Goal: Information Seeking & Learning: Learn about a topic

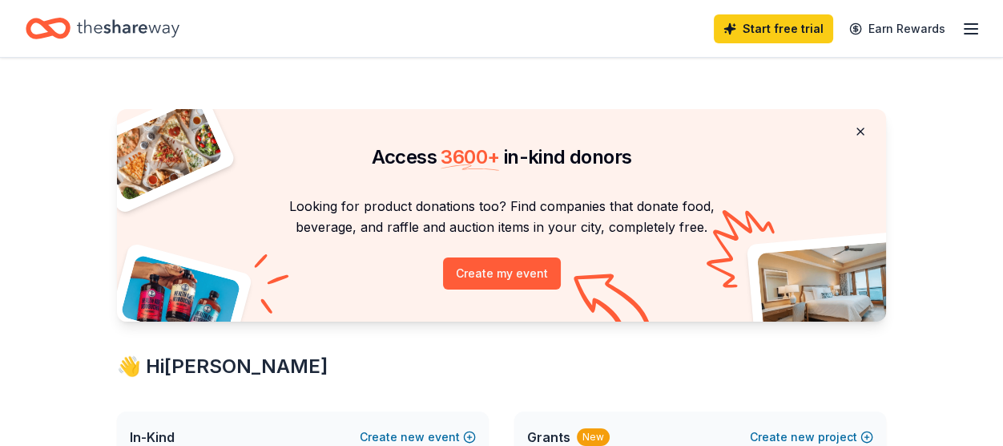
click at [841, 147] on button at bounding box center [860, 131] width 38 height 32
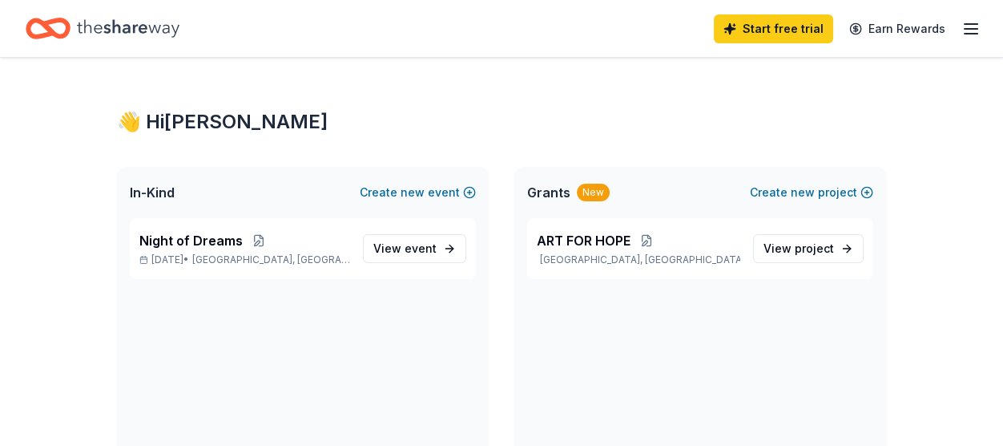
click at [962, 38] on icon "button" at bounding box center [971, 28] width 19 height 19
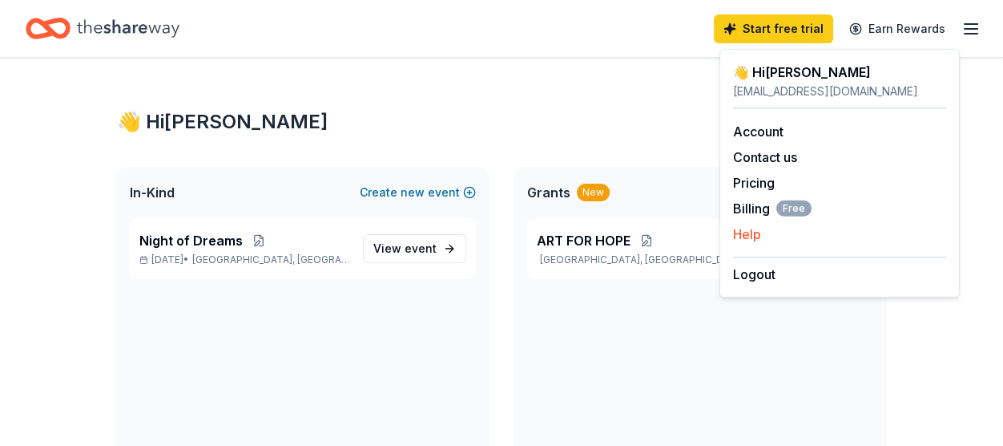
click at [784, 244] on div "Help" at bounding box center [839, 233] width 213 height 19
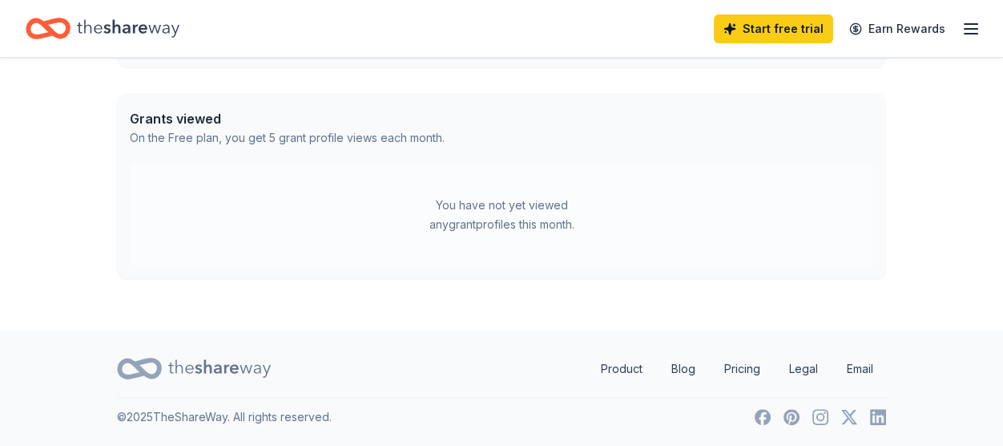
scroll to position [1011, 0]
click at [682, 266] on div "You have not yet viewed any grant profiles this month." at bounding box center [502, 214] width 744 height 103
click at [692, 163] on div "Grants viewed On the Free plan, you get 5 grant profile views each month." at bounding box center [501, 128] width 769 height 71
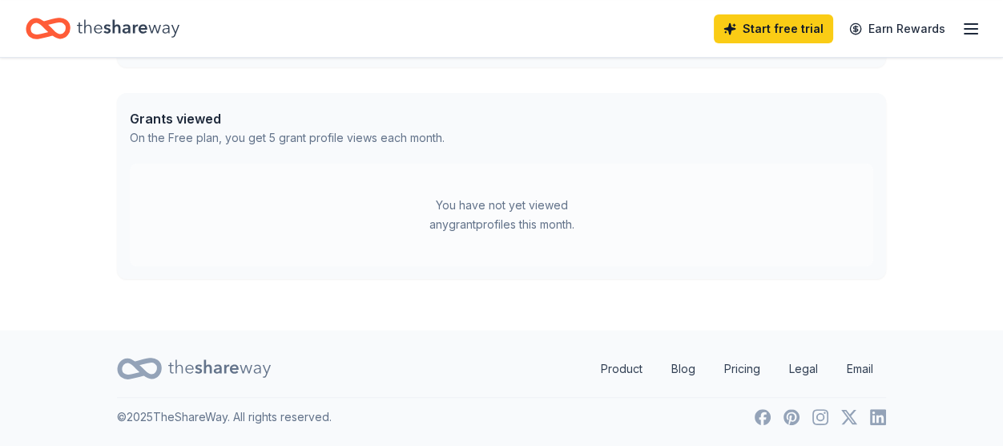
scroll to position [493, 0]
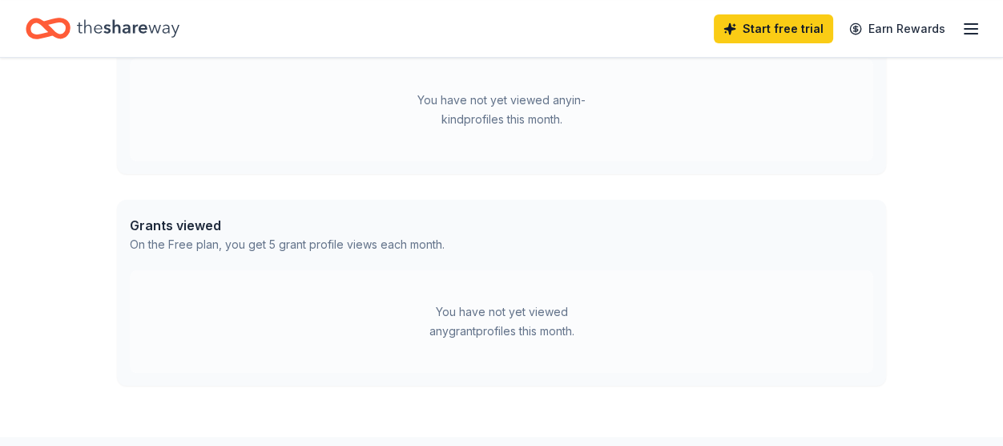
click at [708, 161] on div "You have not yet viewed any in-kind profiles this month." at bounding box center [502, 109] width 744 height 103
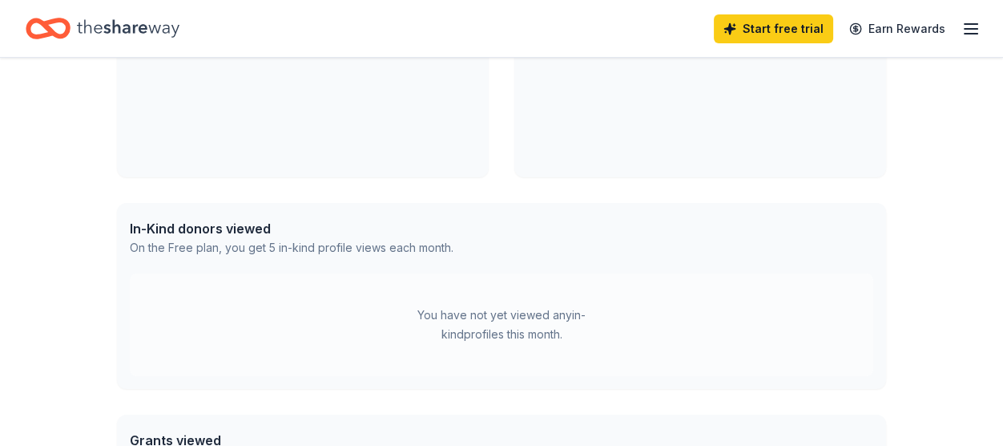
scroll to position [236, 0]
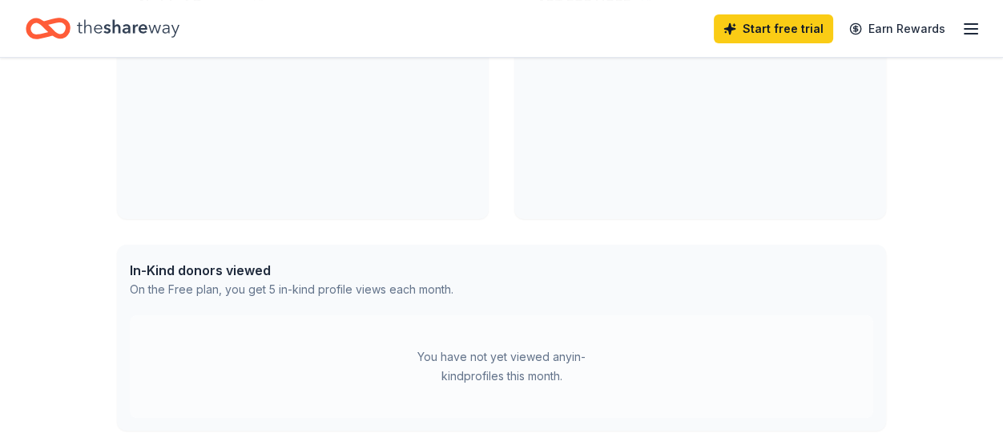
click at [676, 315] on div "In-Kind donors viewed On the Free plan, you get 5 in-kind profile views each mo…" at bounding box center [501, 279] width 769 height 71
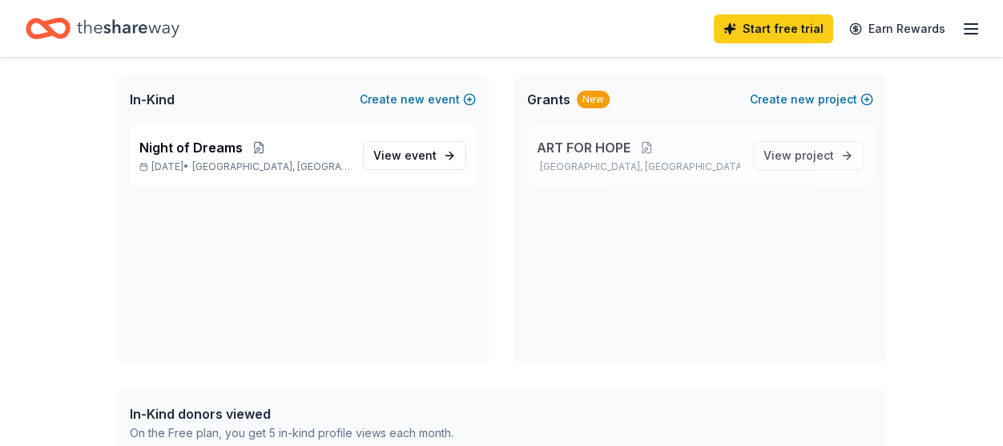
scroll to position [0, 0]
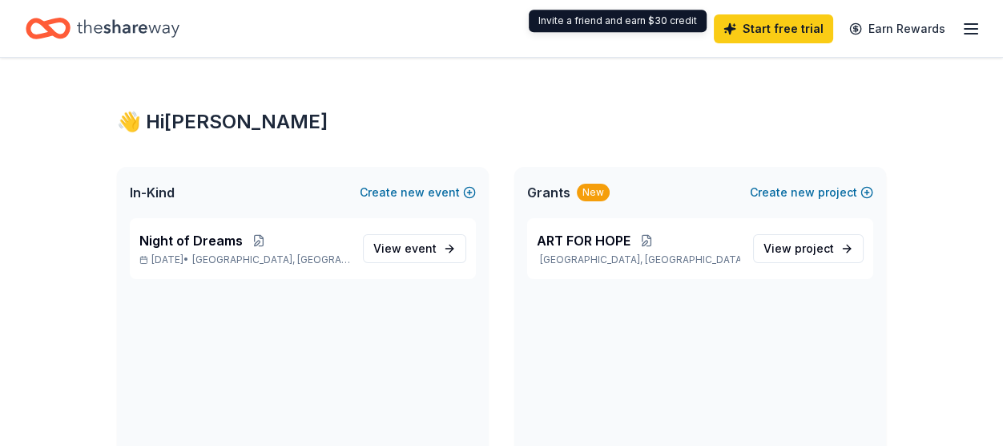
click at [707, 30] on div "Invite a friend and earn $30 credit Invite a friend and earn $30 credit" at bounding box center [618, 21] width 178 height 22
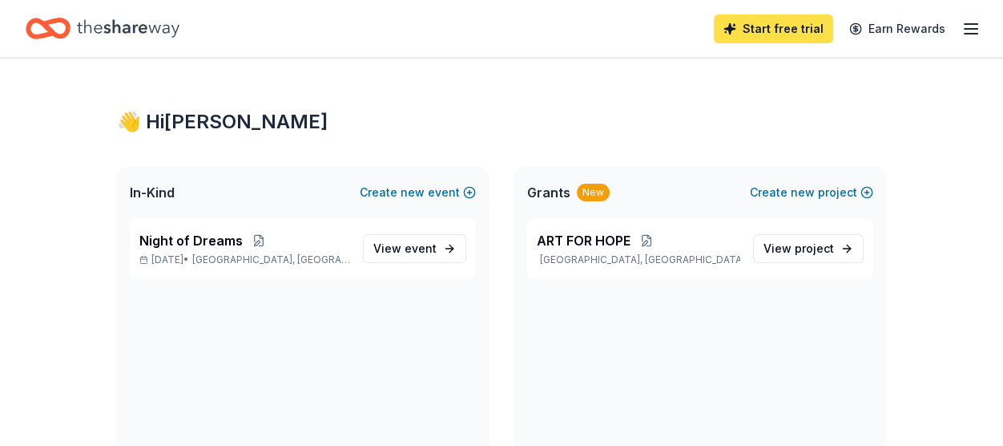
drag, startPoint x: 700, startPoint y: 206, endPoint x: 691, endPoint y: 55, distance: 150.9
click at [714, 41] on link "Start free trial" at bounding box center [773, 28] width 119 height 29
click at [811, 135] on div "👋 Hi ALISSA" at bounding box center [501, 122] width 769 height 26
click at [962, 34] on icon "button" at bounding box center [971, 28] width 19 height 19
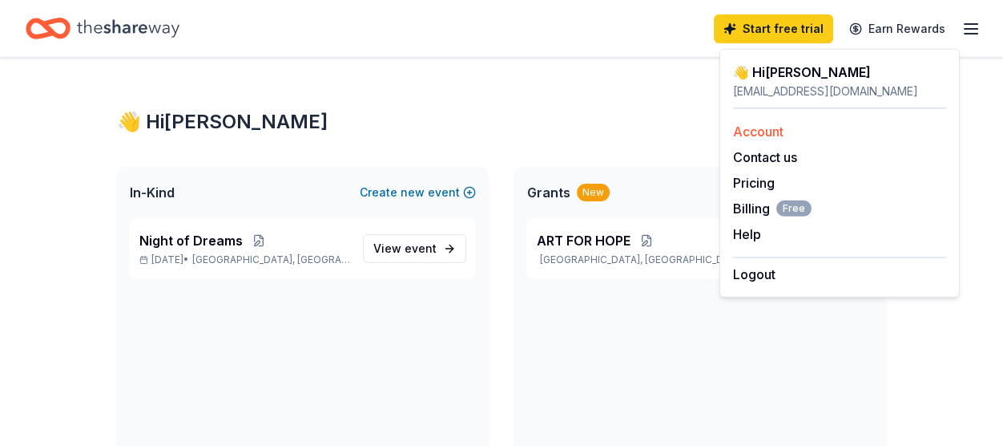
click at [824, 141] on div "Account" at bounding box center [839, 131] width 213 height 19
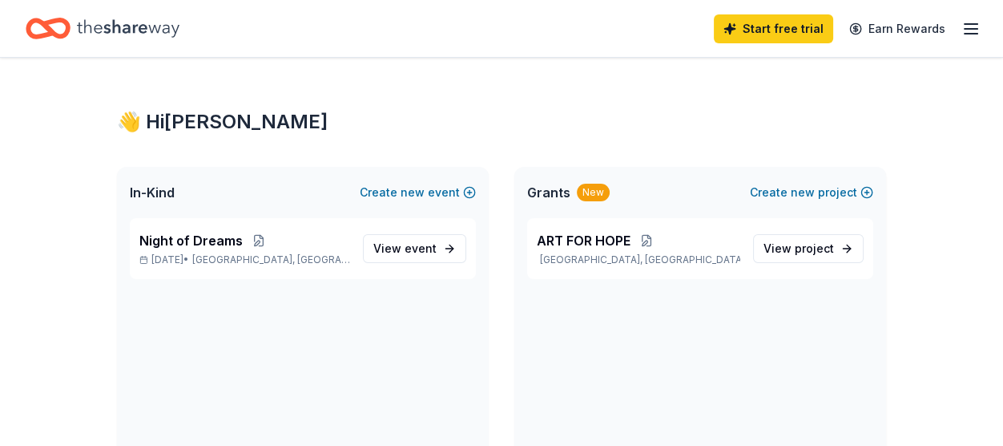
click at [965, 24] on line "button" at bounding box center [971, 24] width 13 height 0
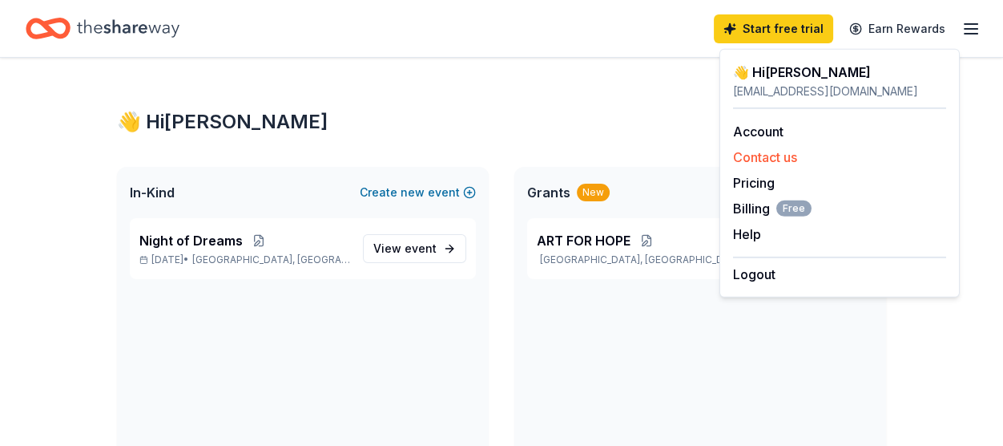
click at [794, 167] on button "Contact us" at bounding box center [765, 156] width 64 height 19
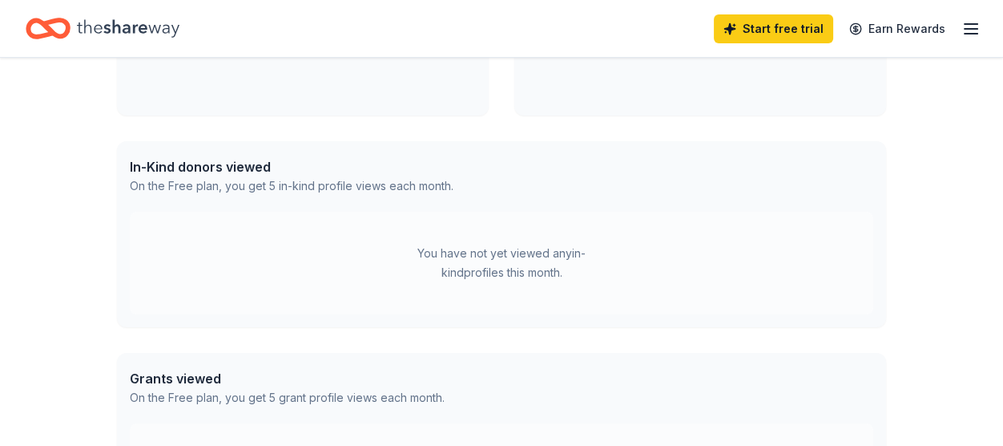
scroll to position [384, 0]
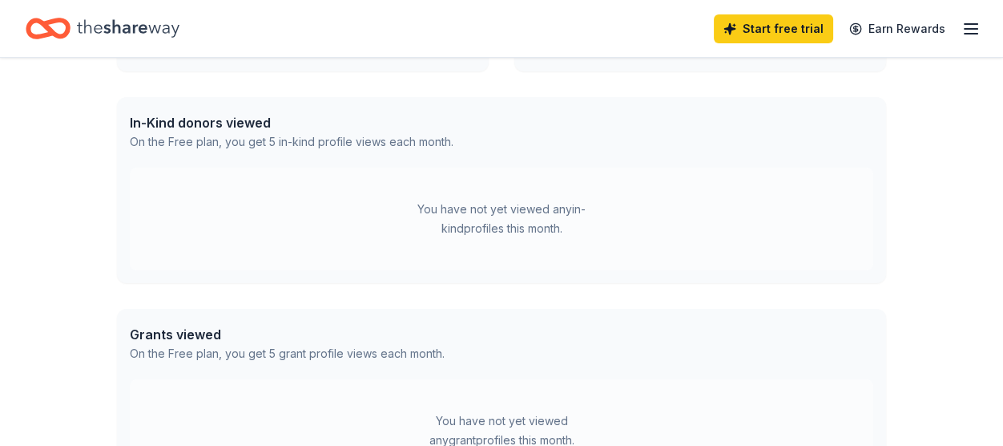
click at [636, 167] on div "In-Kind donors viewed On the Free plan, you get 5 in-kind profile views each mo…" at bounding box center [501, 132] width 769 height 71
click at [592, 238] on div "You have not yet viewed any in-kind profiles this month." at bounding box center [501, 219] width 200 height 38
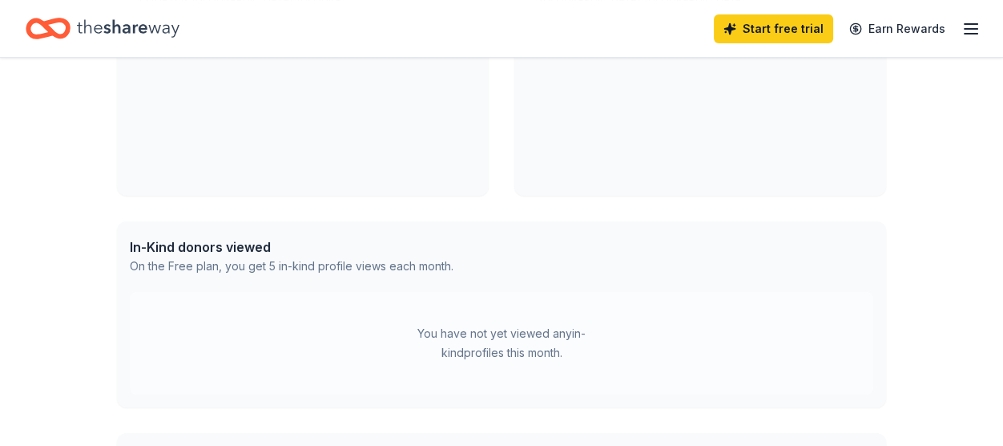
scroll to position [127, 0]
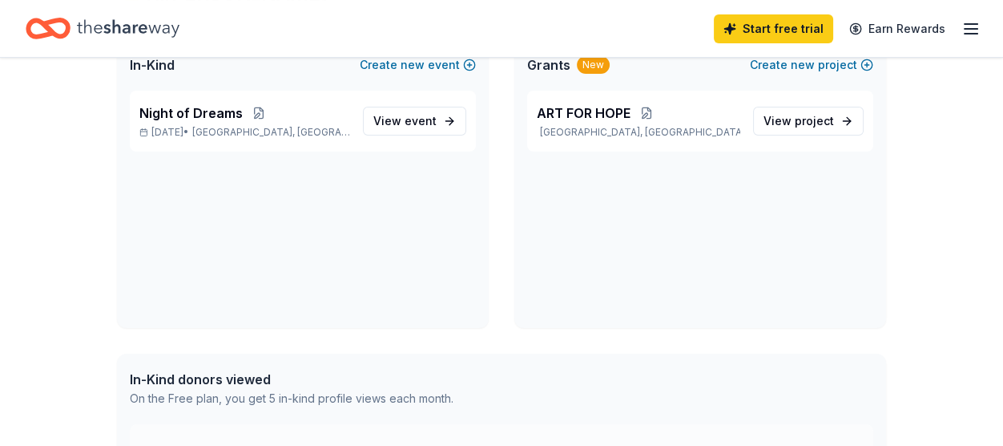
click at [369, 326] on div "Night of Dreams Oct 24, 2025 • Phoenix, AZ View event" at bounding box center [303, 209] width 372 height 237
click at [419, 135] on link "View event" at bounding box center [414, 121] width 103 height 29
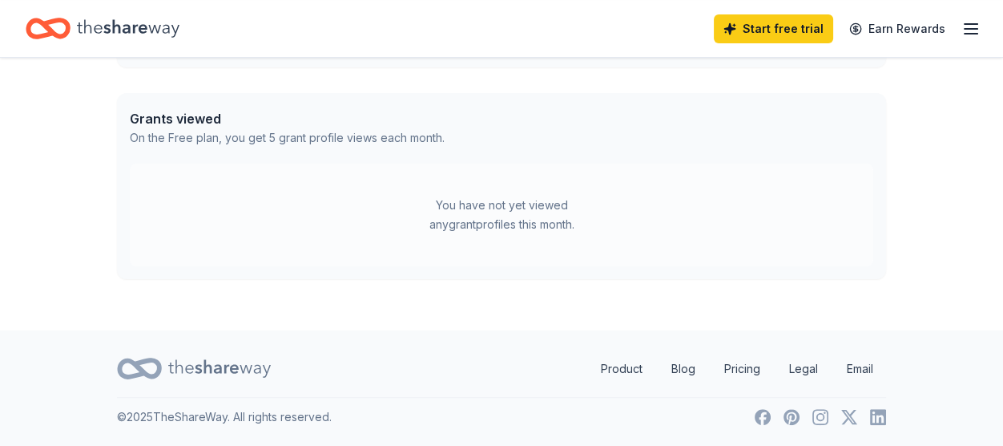
scroll to position [243, 0]
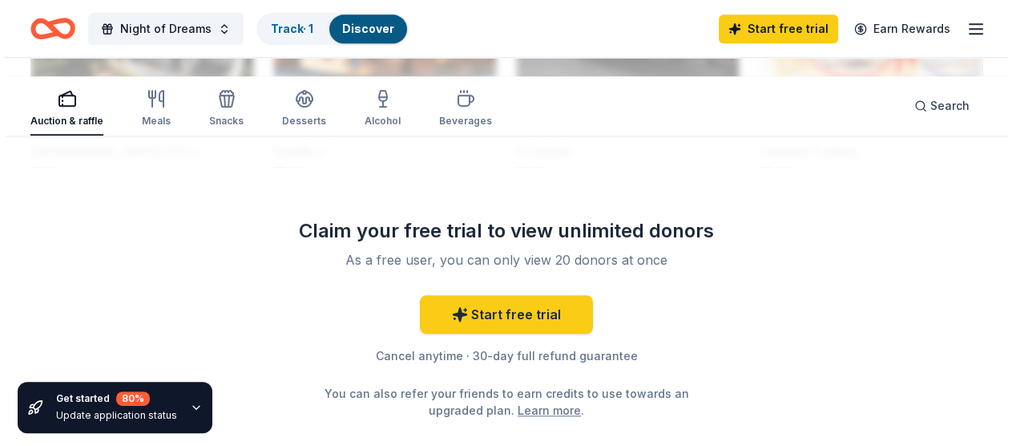
scroll to position [1913, 0]
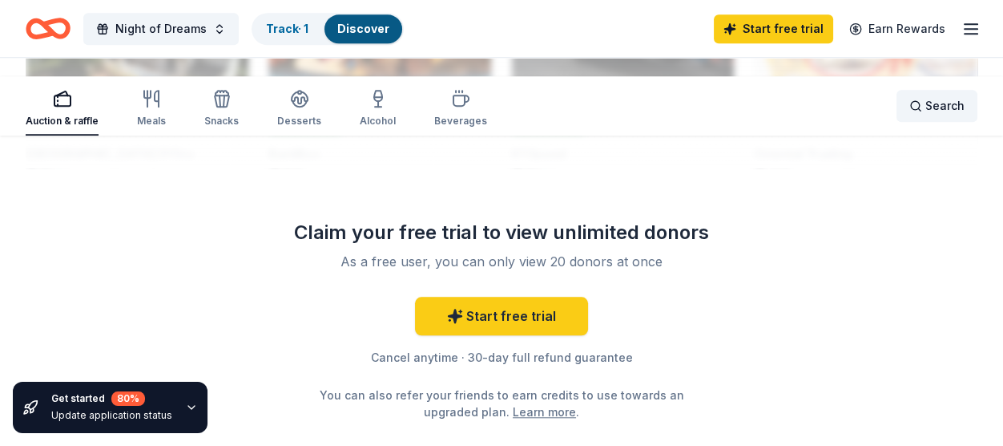
click at [925, 115] on span "Search" at bounding box center [944, 105] width 39 height 19
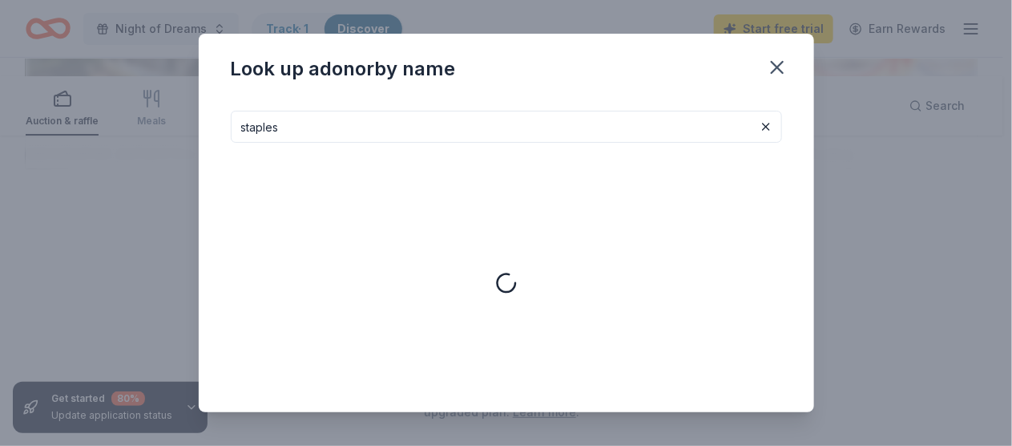
type input "staples"
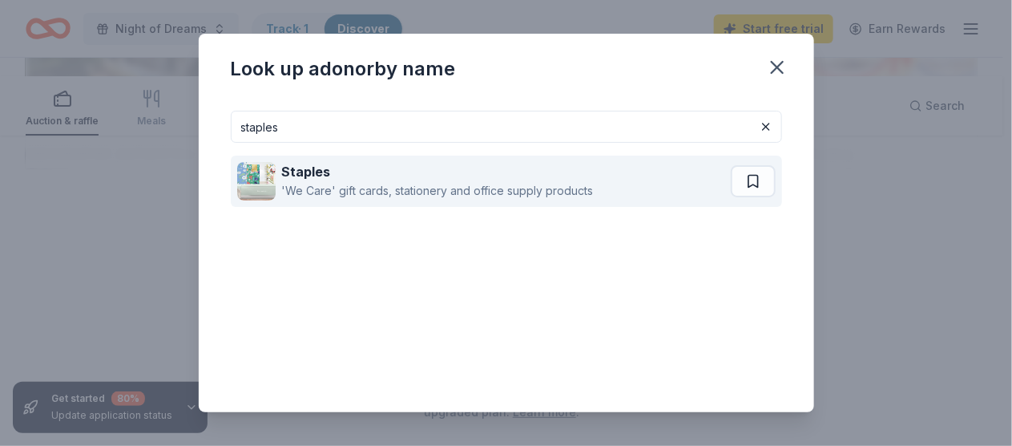
click at [637, 207] on div "Staples 'We Care' gift cards, stationery and office supply products" at bounding box center [484, 180] width 494 height 51
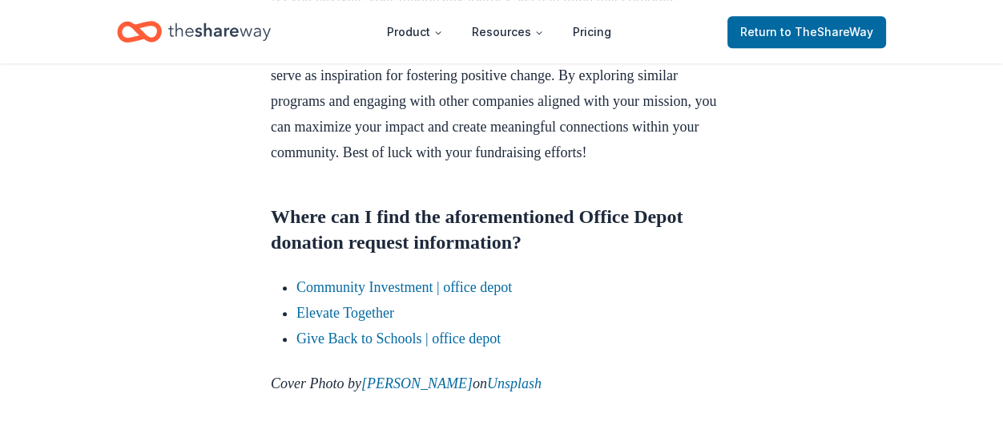
scroll to position [1665, 0]
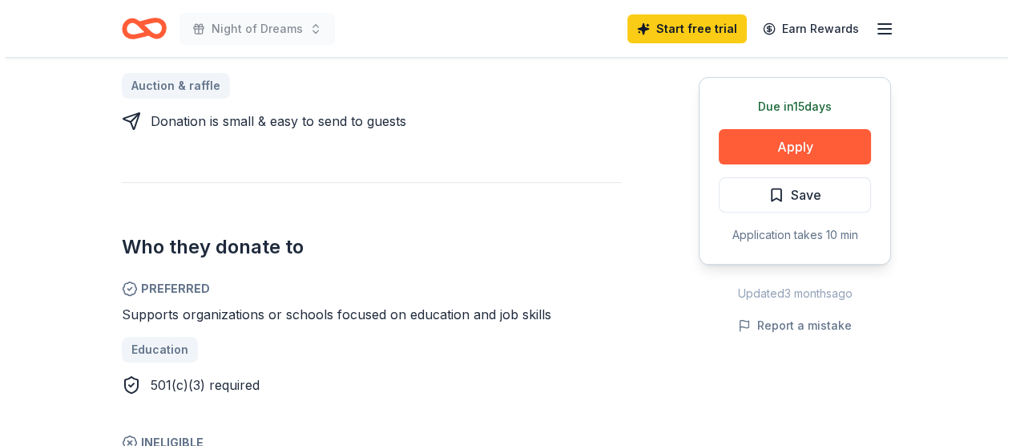
scroll to position [768, 0]
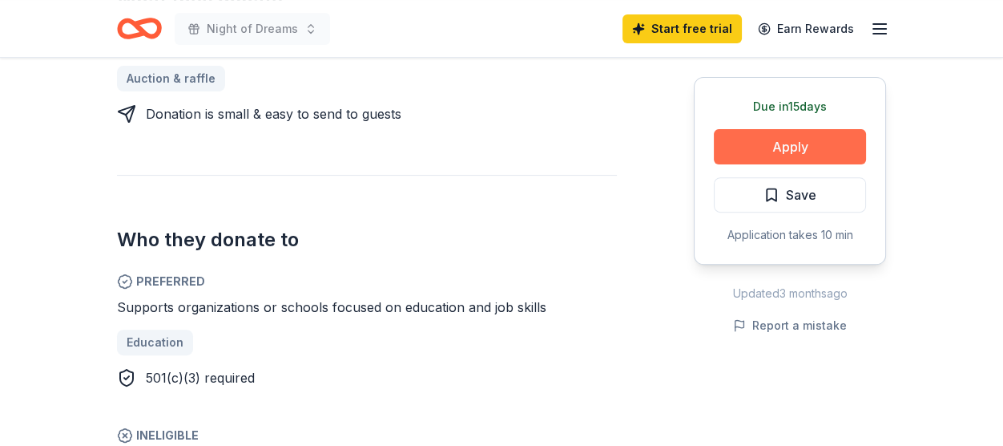
click at [714, 164] on button "Apply" at bounding box center [790, 146] width 152 height 35
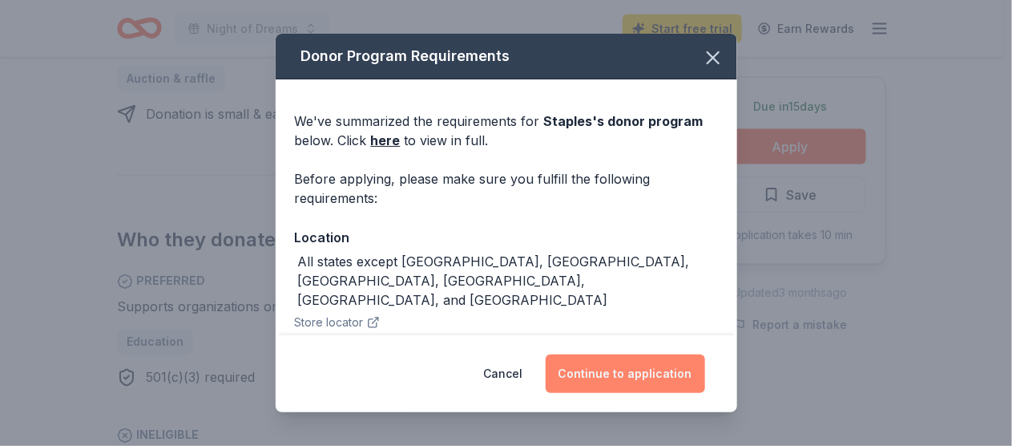
click at [672, 354] on button "Continue to application" at bounding box center [625, 373] width 159 height 38
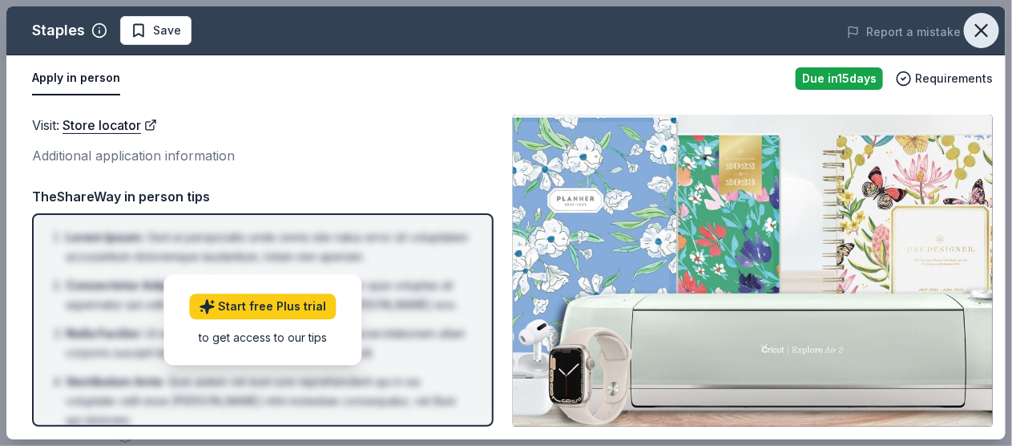
click at [976, 36] on icon "button" at bounding box center [981, 30] width 11 height 11
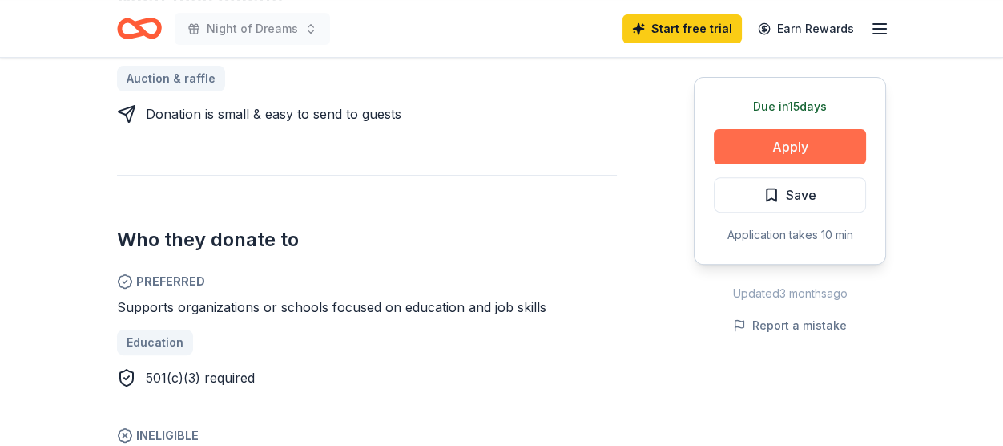
click at [780, 164] on button "Apply" at bounding box center [790, 146] width 152 height 35
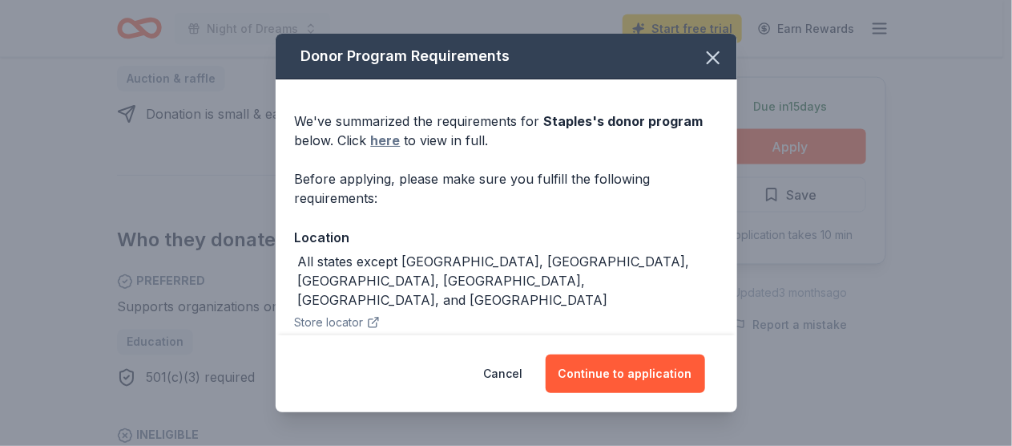
click at [371, 150] on link "here" at bounding box center [386, 140] width 30 height 19
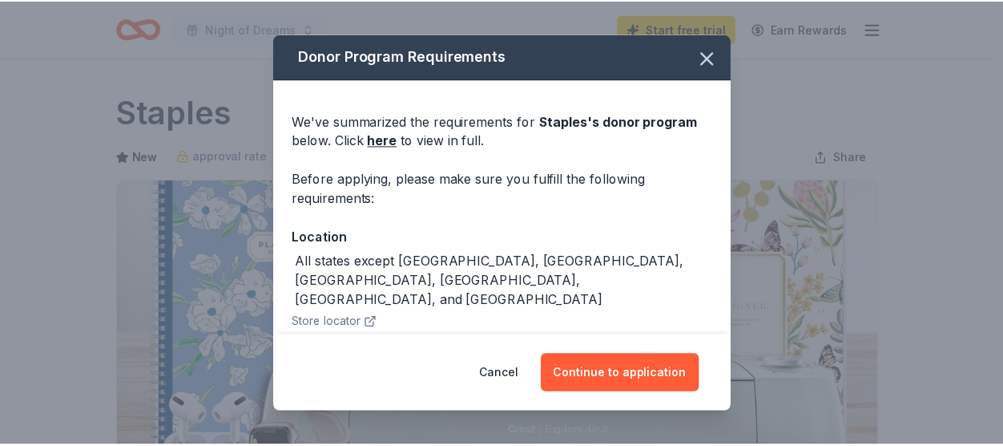
scroll to position [768, 0]
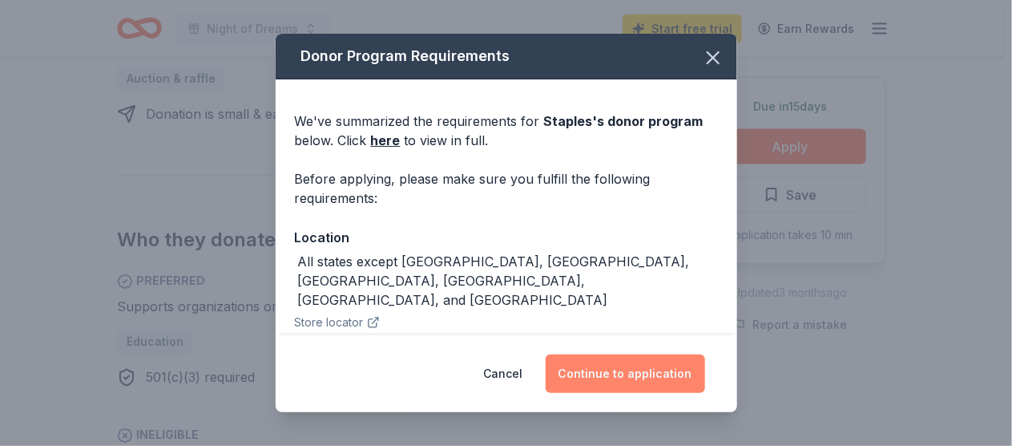
click at [705, 354] on button "Continue to application" at bounding box center [625, 373] width 159 height 38
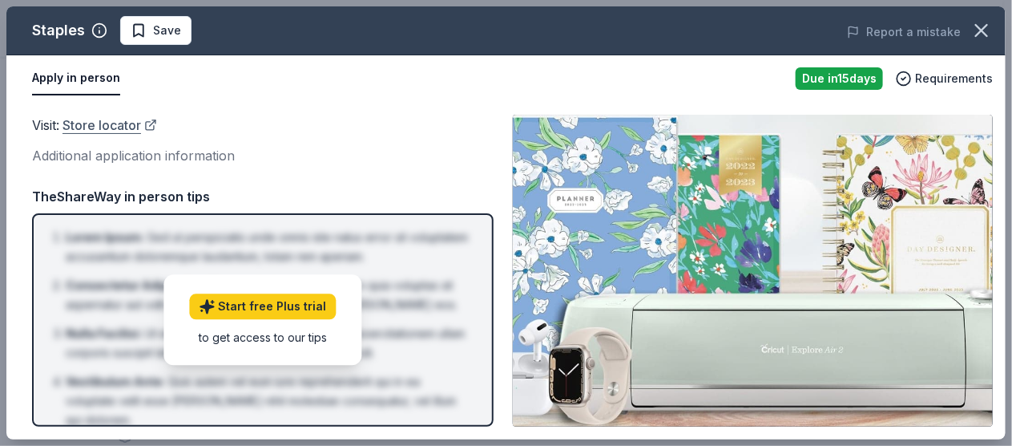
click at [157, 135] on link "Store locator" at bounding box center [110, 125] width 95 height 21
click at [981, 42] on icon "button" at bounding box center [981, 30] width 22 height 22
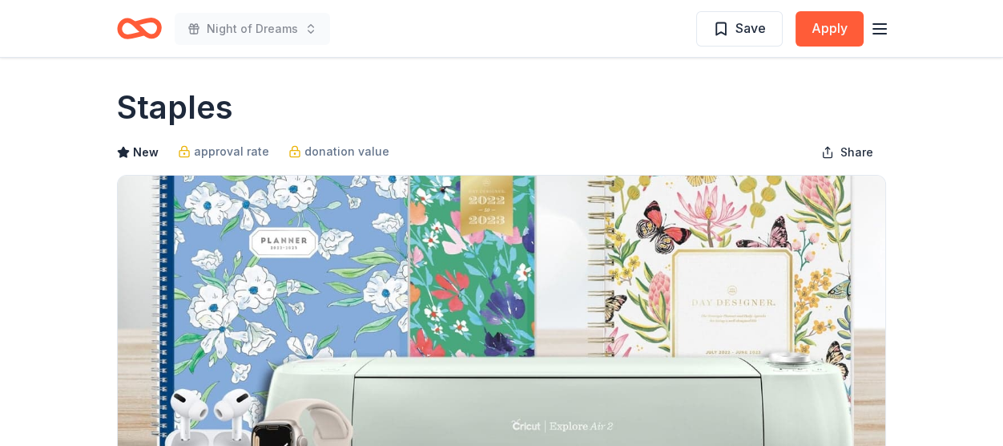
scroll to position [0, 0]
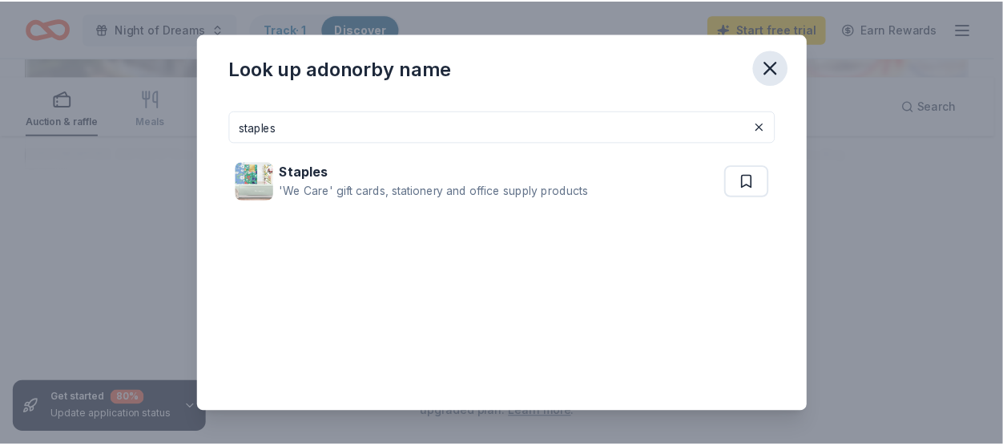
scroll to position [1913, 0]
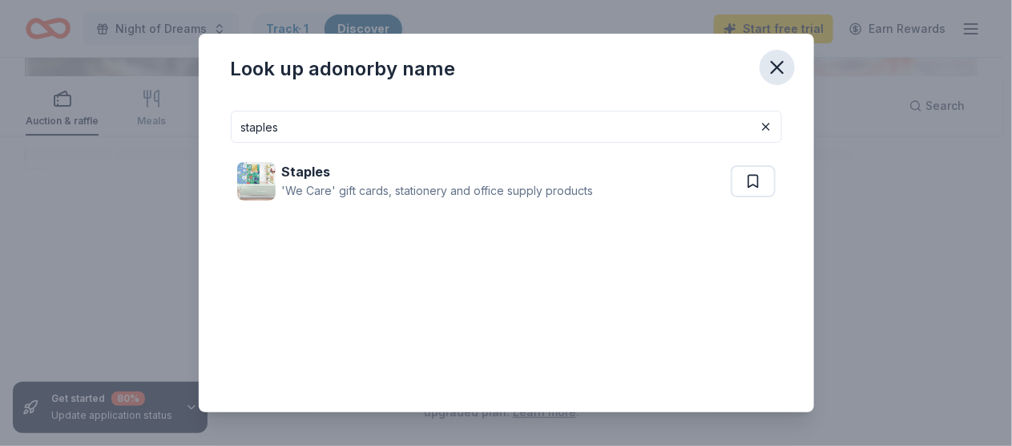
click at [783, 73] on icon "button" at bounding box center [777, 67] width 11 height 11
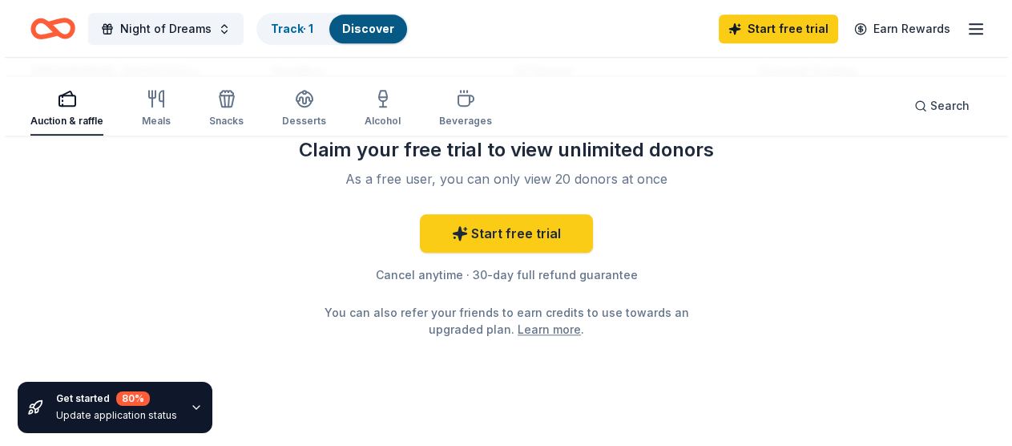
scroll to position [2042, 0]
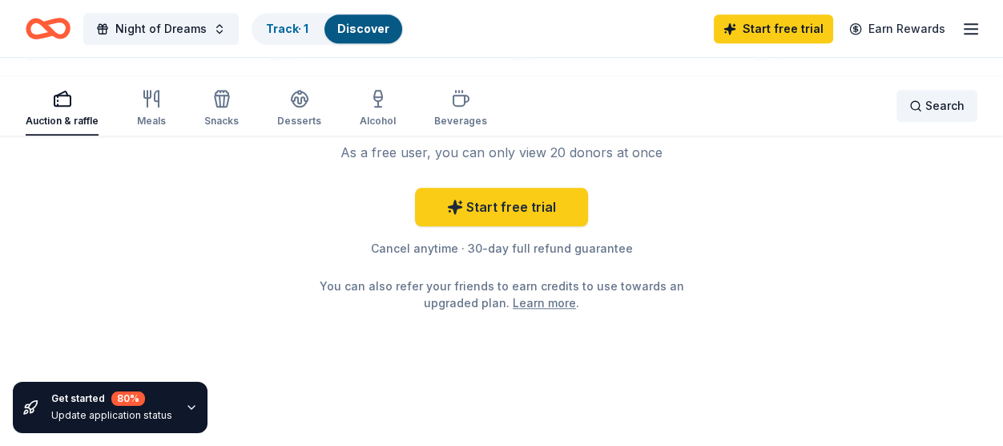
click at [925, 109] on span "Search" at bounding box center [944, 105] width 39 height 19
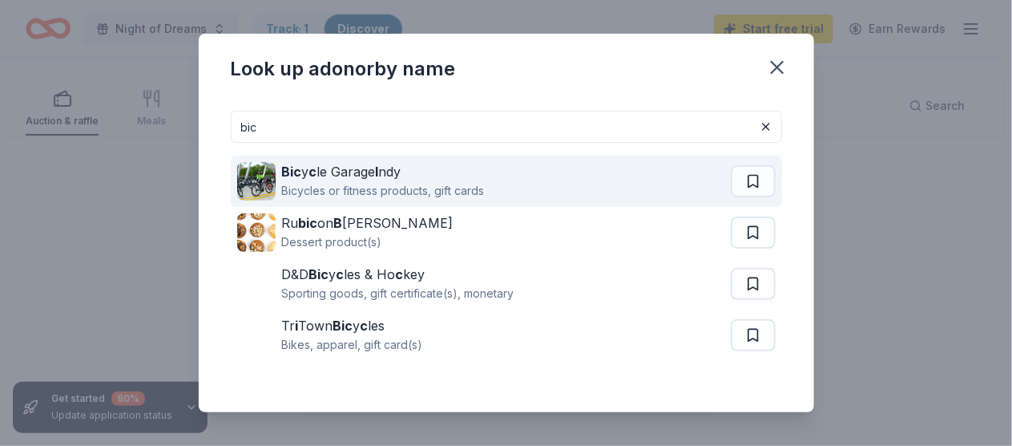
type input "bic"
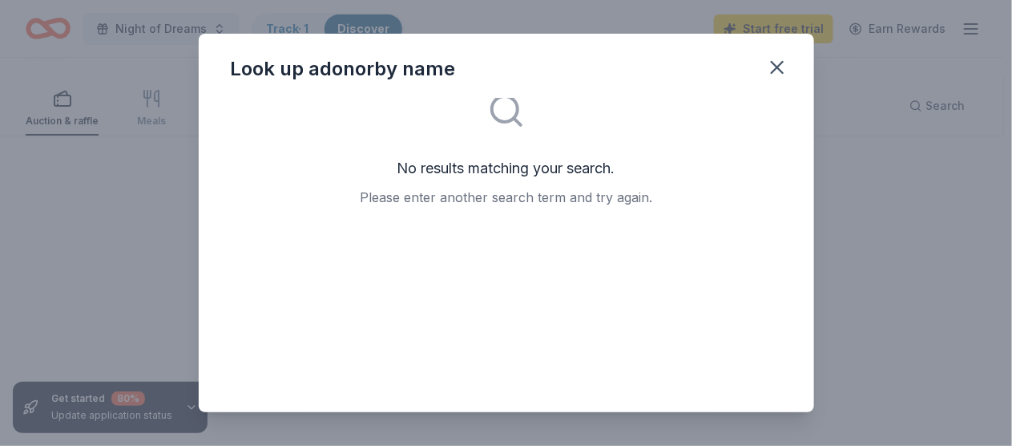
scroll to position [0, 0]
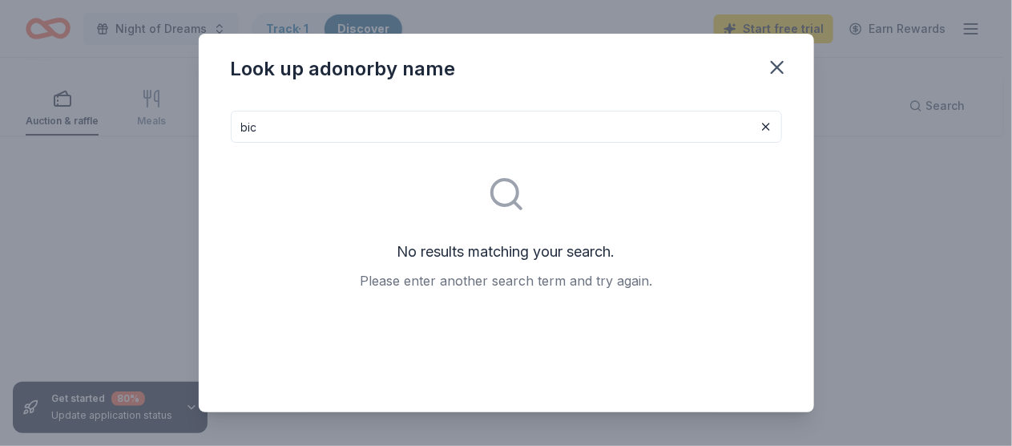
click at [630, 143] on input "bic" at bounding box center [506, 127] width 551 height 32
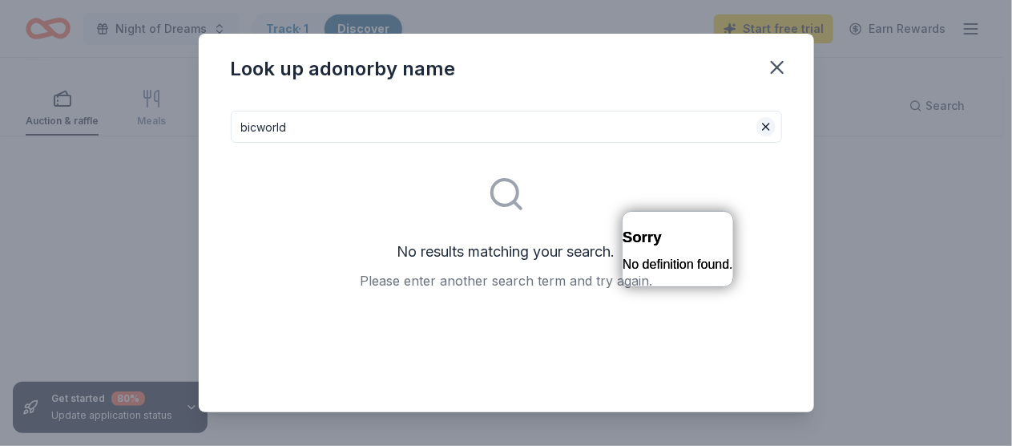
type input "bicworld"
click at [776, 136] on button at bounding box center [765, 126] width 19 height 19
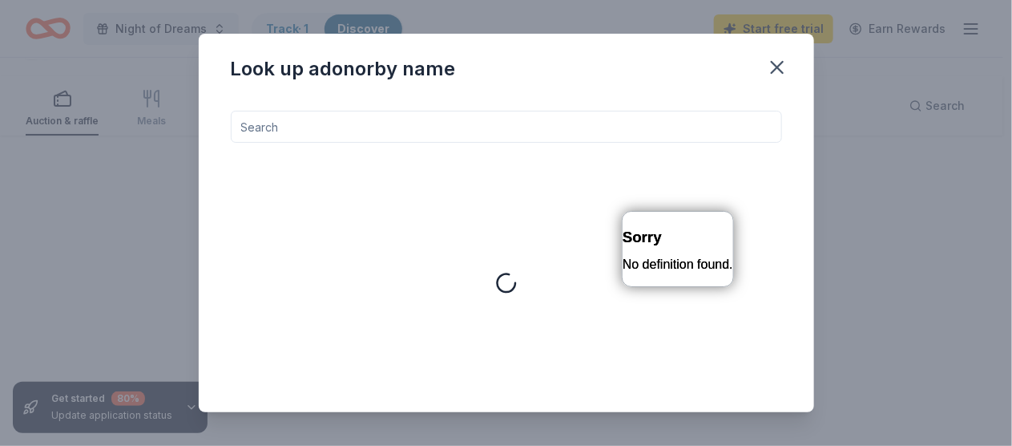
click at [437, 143] on input at bounding box center [506, 127] width 551 height 32
type input "o"
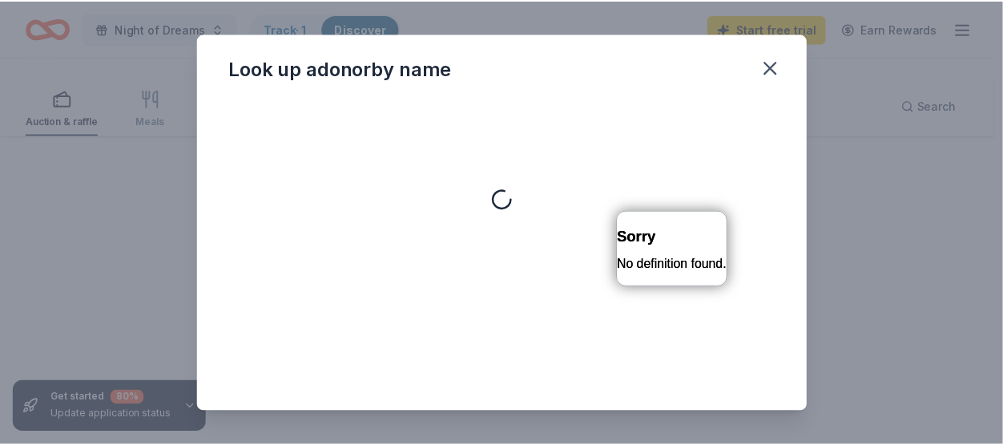
scroll to position [83, 0]
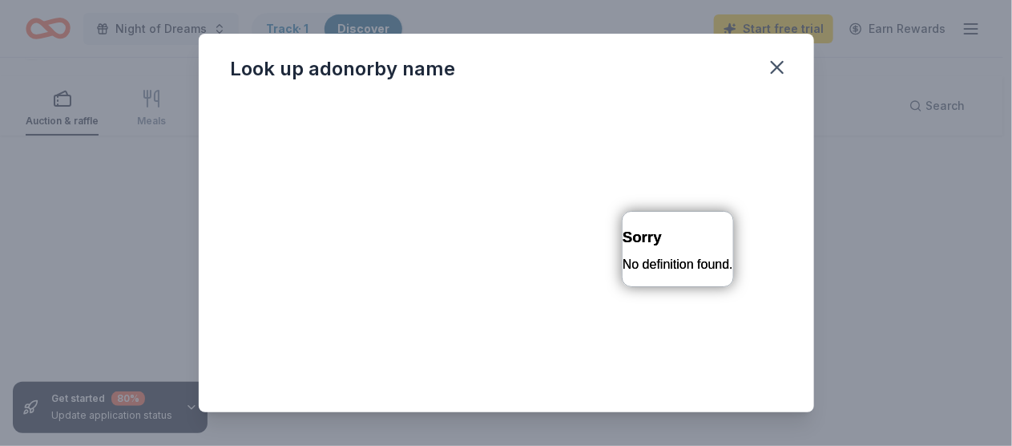
click at [814, 75] on div "Look up a donor by name" at bounding box center [506, 66] width 615 height 64
drag, startPoint x: 913, startPoint y: 79, endPoint x: 893, endPoint y: 90, distance: 23.0
click at [788, 79] on icon "button" at bounding box center [777, 67] width 22 height 22
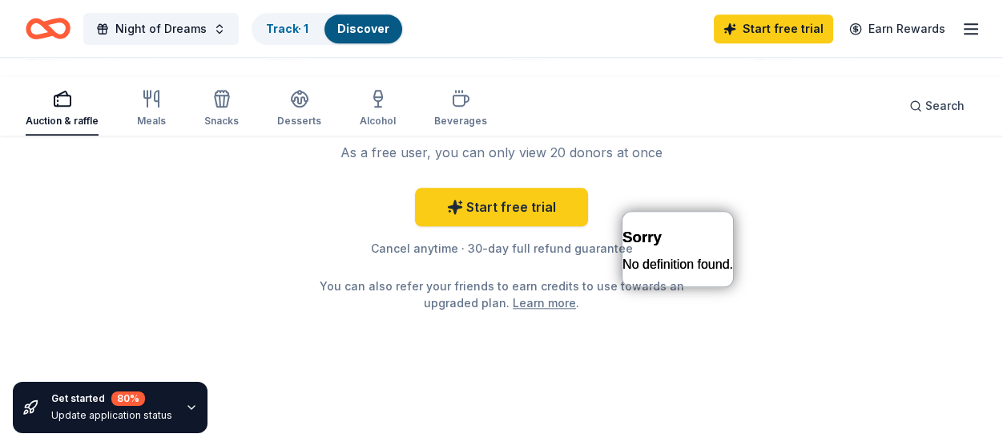
scroll to position [2297, 0]
click at [925, 115] on span "Search" at bounding box center [944, 105] width 39 height 19
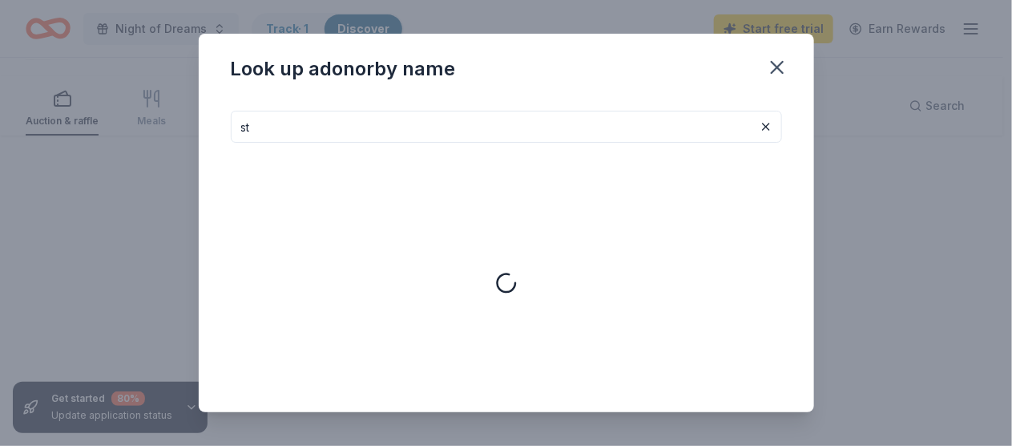
type input "s"
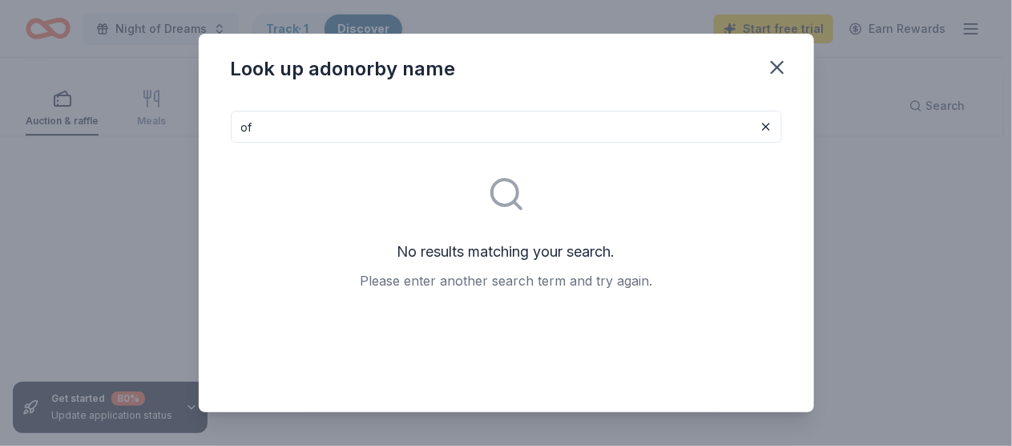
type input "o"
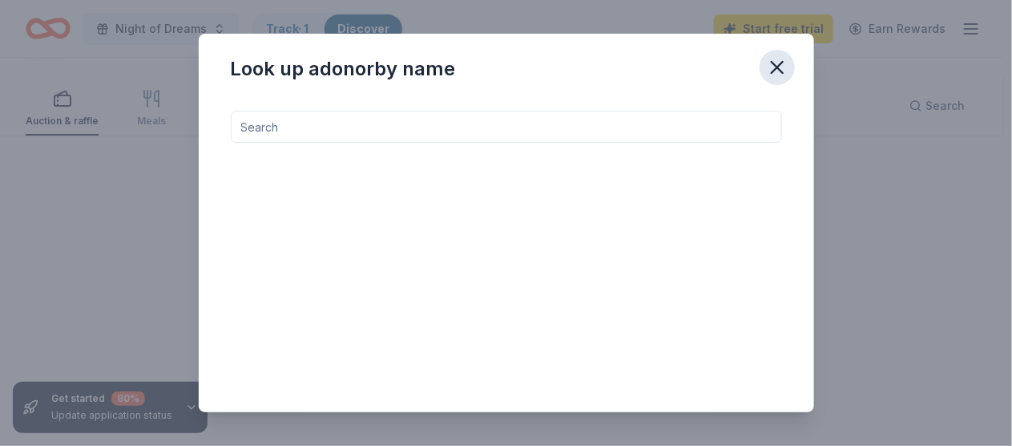
click at [788, 79] on icon "button" at bounding box center [777, 67] width 22 height 22
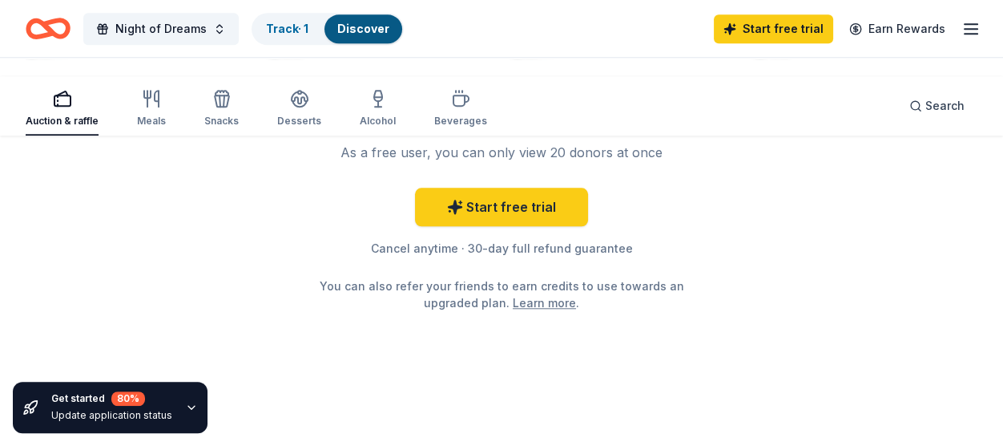
scroll to position [2170, 0]
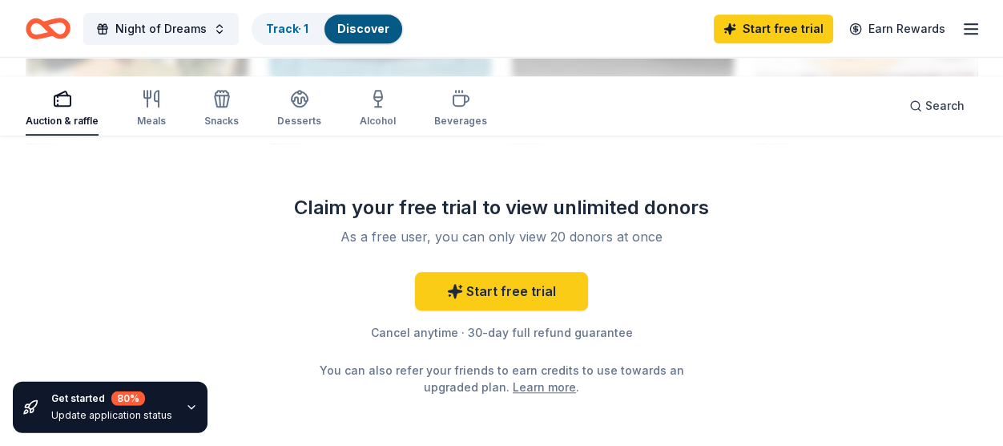
scroll to position [1913, 0]
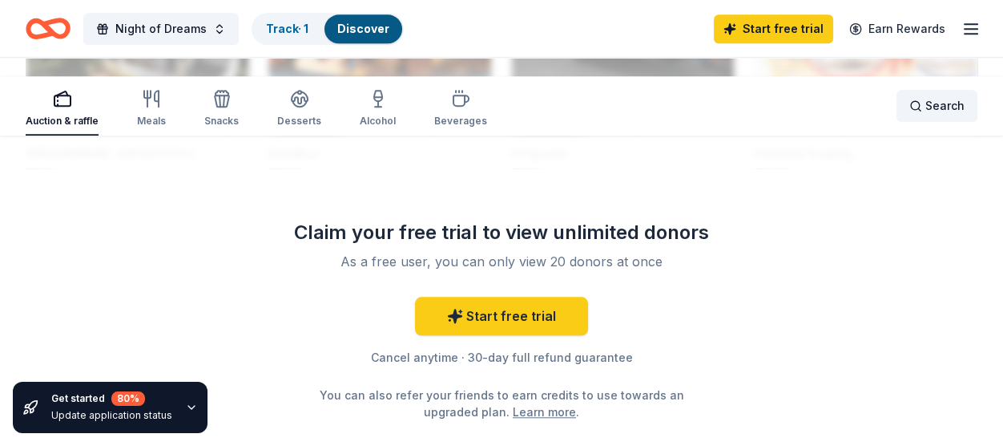
click at [925, 107] on span "Search" at bounding box center [944, 105] width 39 height 19
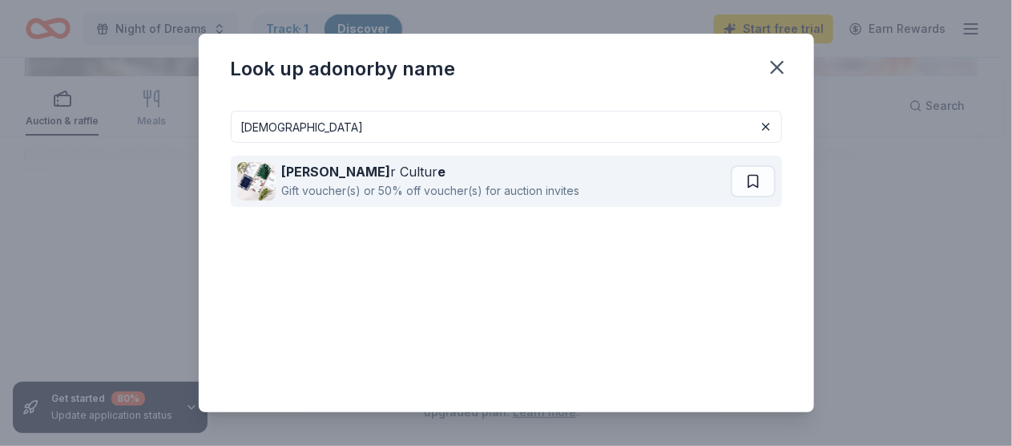
type input "pape"
click at [237, 200] on img at bounding box center [256, 181] width 38 height 38
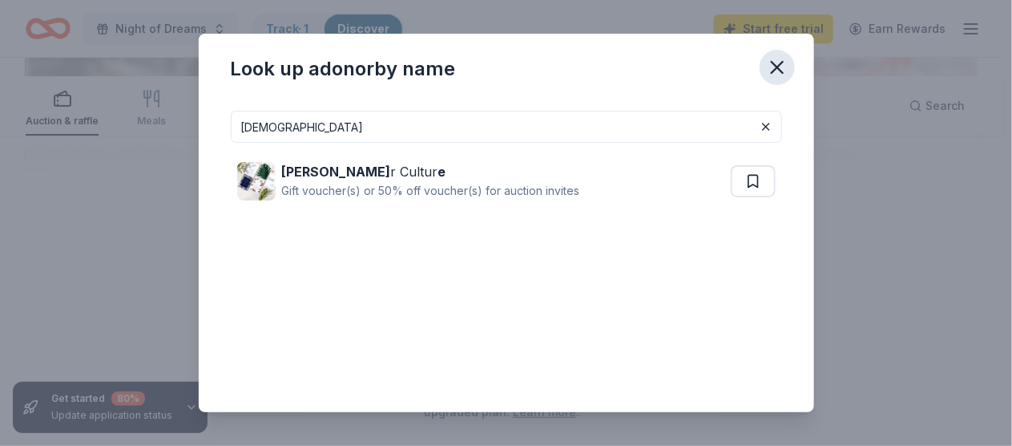
click at [788, 79] on icon "button" at bounding box center [777, 67] width 22 height 22
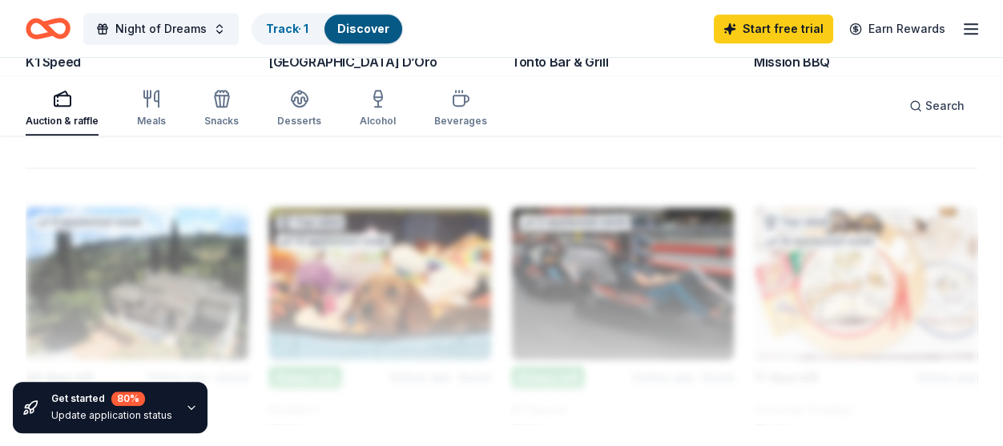
scroll to position [1657, 0]
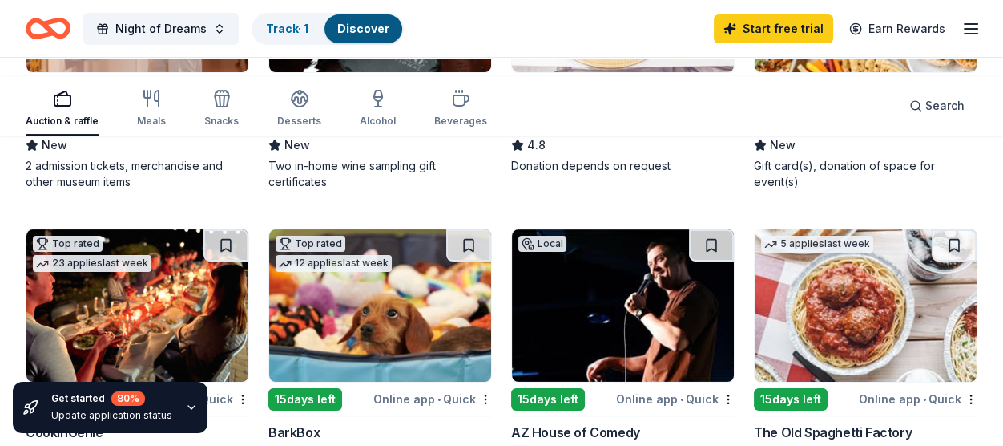
scroll to position [0, 0]
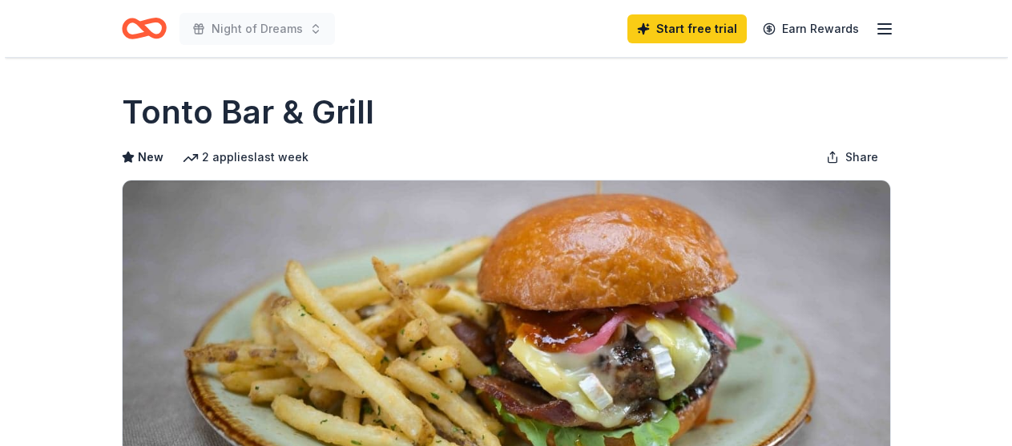
scroll to position [640, 0]
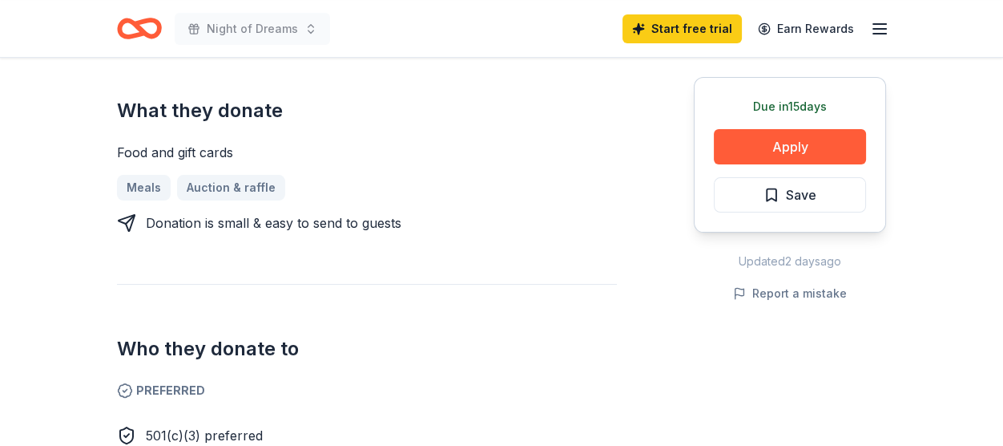
click at [714, 164] on button "Apply" at bounding box center [790, 146] width 152 height 35
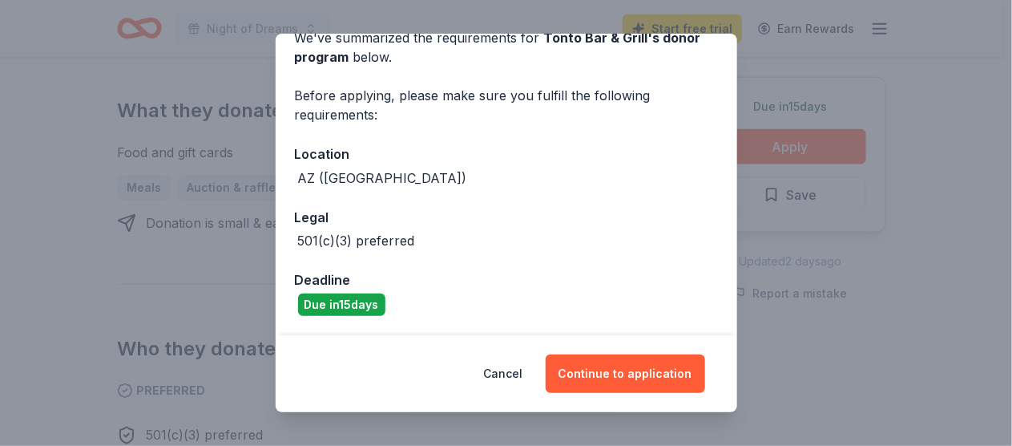
scroll to position [276, 0]
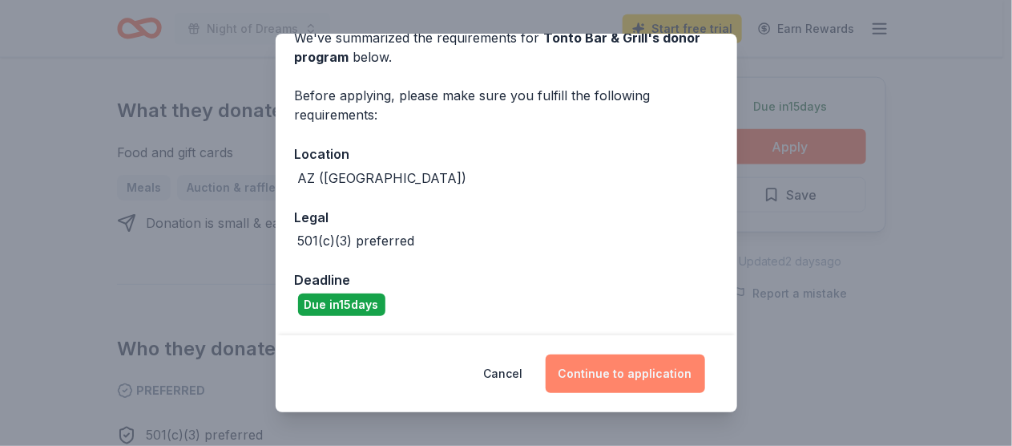
click at [674, 354] on button "Continue to application" at bounding box center [625, 373] width 159 height 38
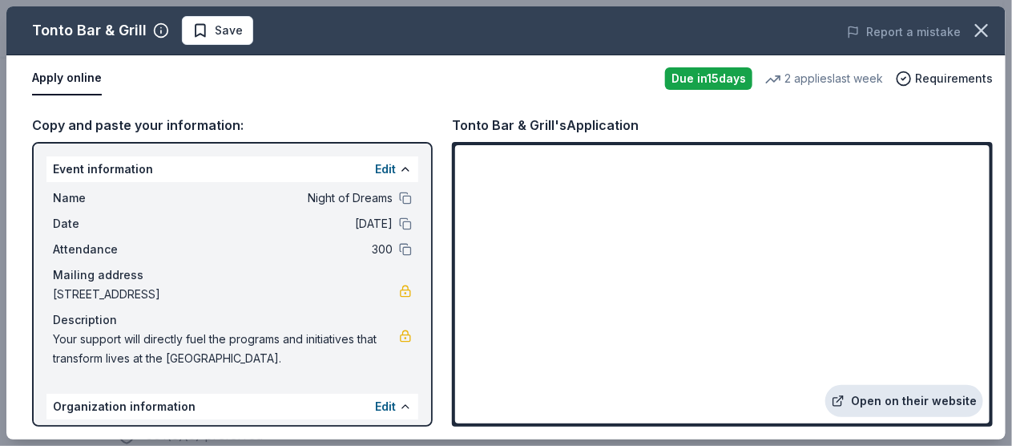
click at [926, 385] on link "Open on their website" at bounding box center [904, 401] width 158 height 32
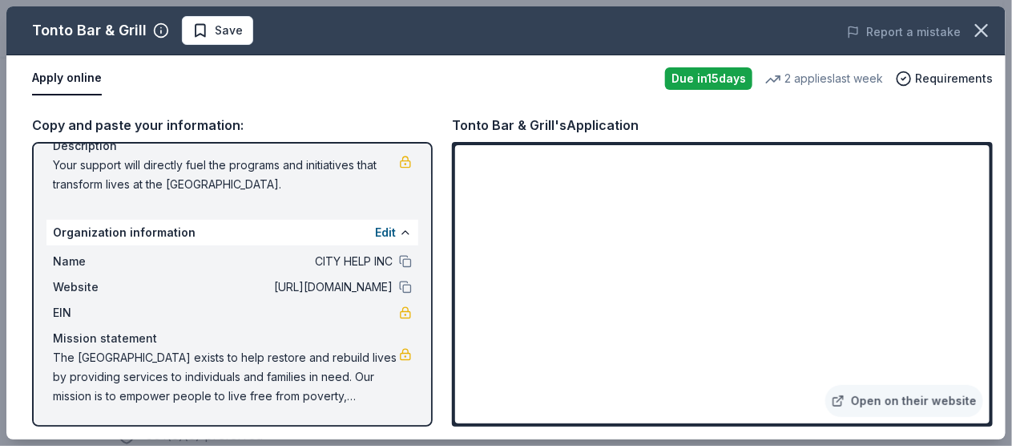
scroll to position [365, 0]
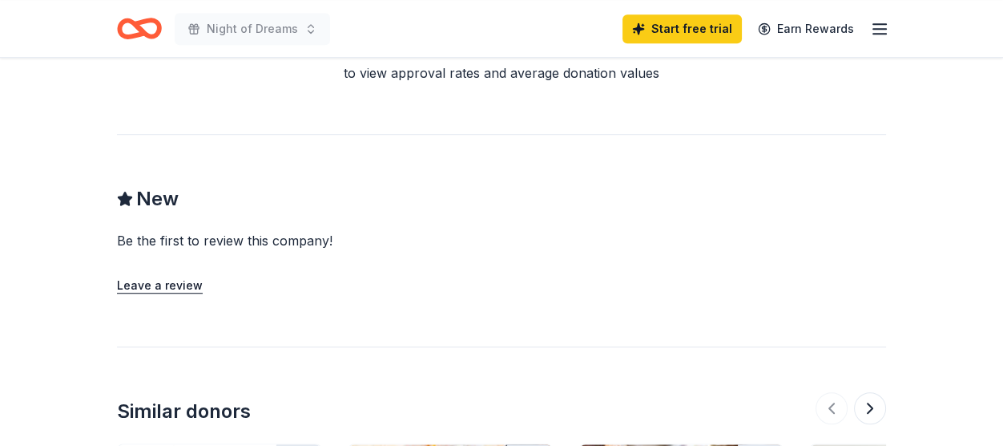
scroll to position [1537, 0]
